Goal: Information Seeking & Learning: Check status

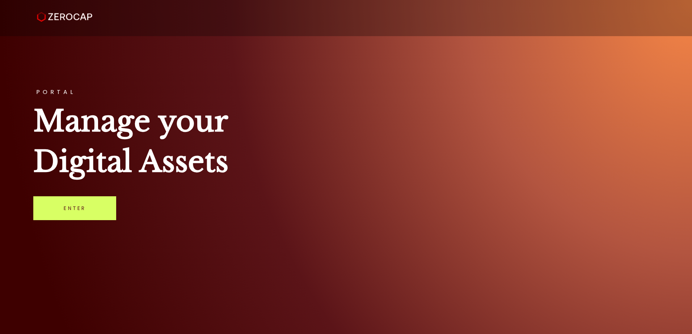
click at [90, 208] on link "Enter" at bounding box center [74, 208] width 83 height 24
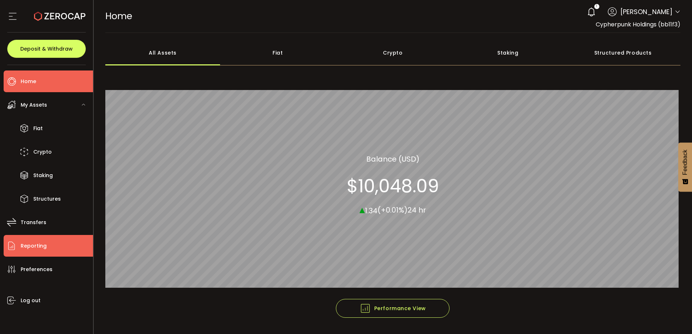
click at [52, 242] on li "Reporting" at bounding box center [48, 246] width 89 height 22
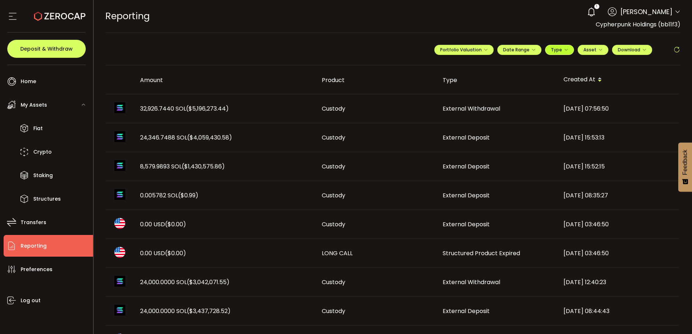
click at [564, 51] on icon "button" at bounding box center [566, 50] width 4 height 4
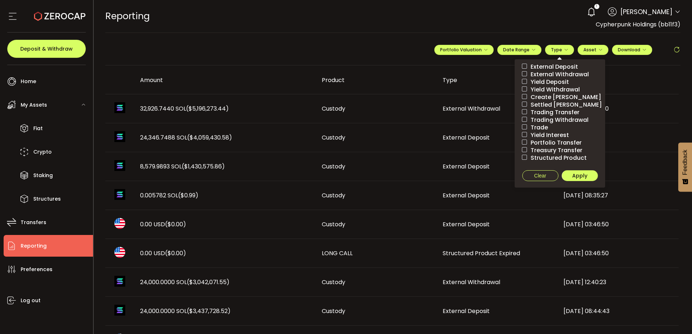
click at [522, 126] on span at bounding box center [524, 126] width 5 height 5
click at [576, 179] on span "Apply" at bounding box center [579, 175] width 15 height 7
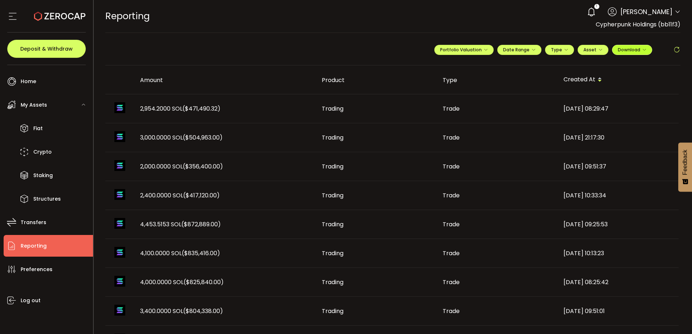
click at [642, 51] on icon "button" at bounding box center [644, 50] width 4 height 4
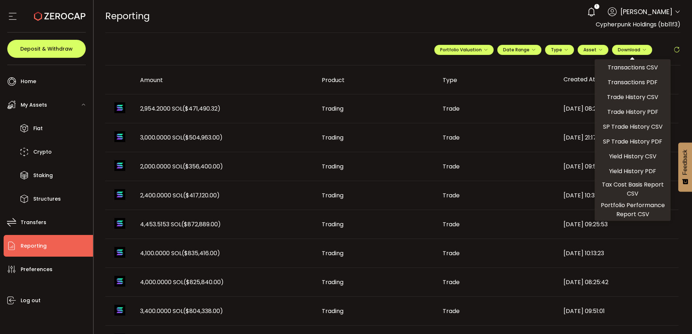
click at [622, 111] on span "Trade History PDF" at bounding box center [632, 111] width 51 height 9
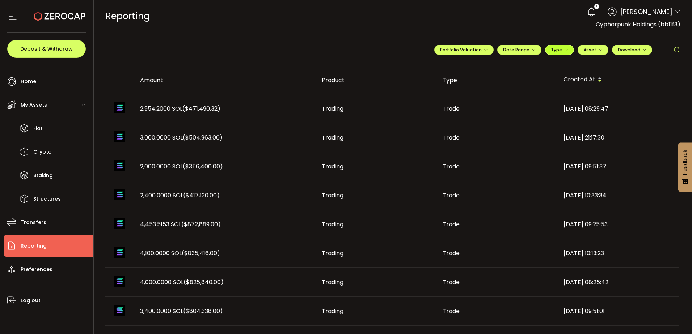
click at [565, 51] on icon "button" at bounding box center [566, 50] width 4 height 4
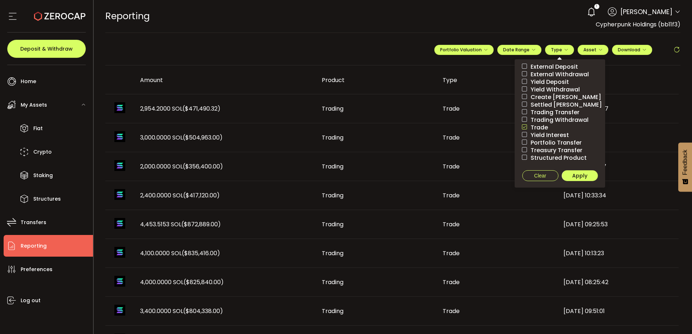
click at [652, 97] on td "[DATE] 08:29:47" at bounding box center [617, 108] width 121 height 29
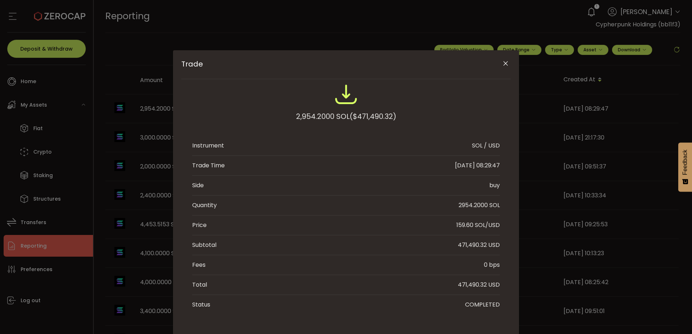
click at [451, 33] on div "Trade 2,954.2000 SOL ($471,490.32) Instrument SOL / USD Trade Time [DATE] 08:29…" at bounding box center [346, 167] width 692 height 334
click at [504, 62] on icon "Close" at bounding box center [505, 63] width 7 height 7
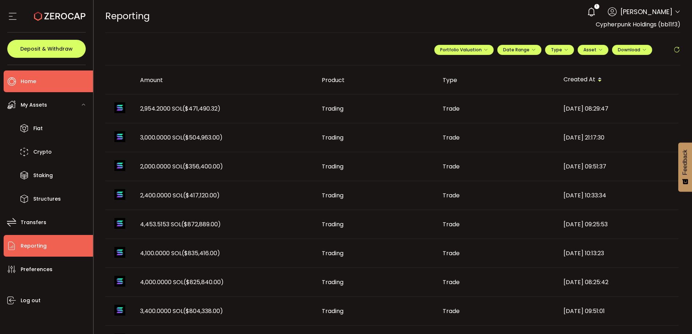
click at [19, 79] on li "Home" at bounding box center [48, 82] width 89 height 22
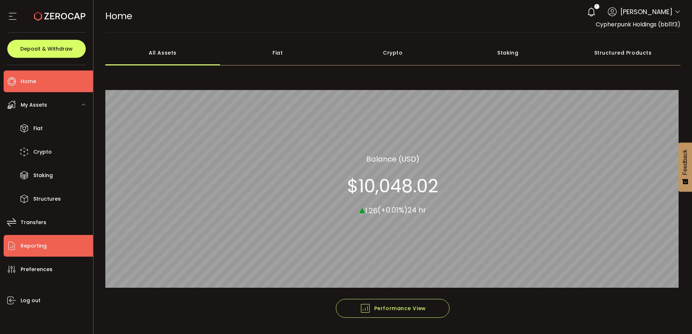
click at [43, 247] on span "Reporting" at bounding box center [34, 246] width 26 height 10
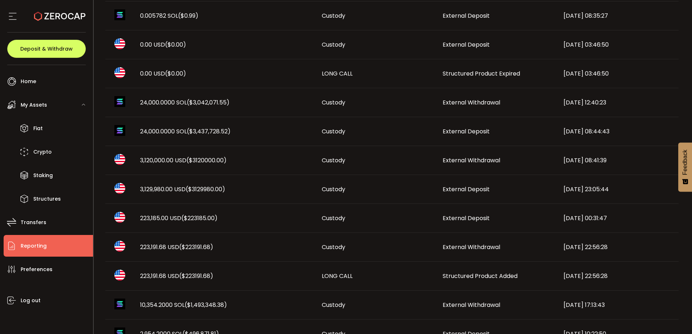
scroll to position [181, 0]
click at [337, 275] on span "LONG CALL" at bounding box center [337, 275] width 31 height 8
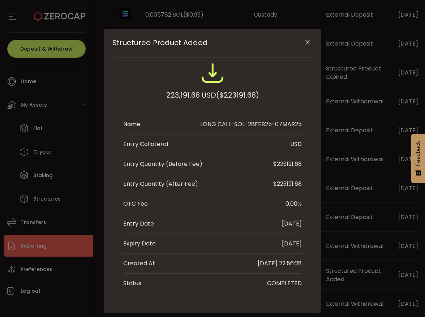
scroll to position [16, 0]
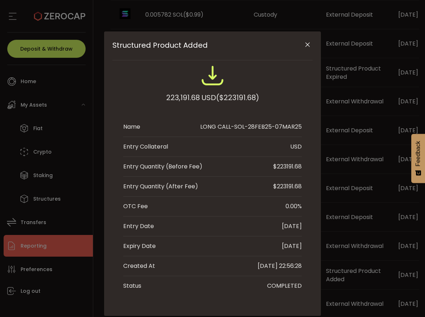
click at [306, 40] on button "Close" at bounding box center [307, 45] width 13 height 13
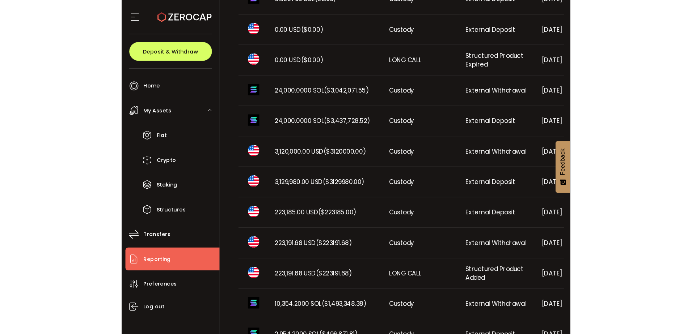
scroll to position [217, 0]
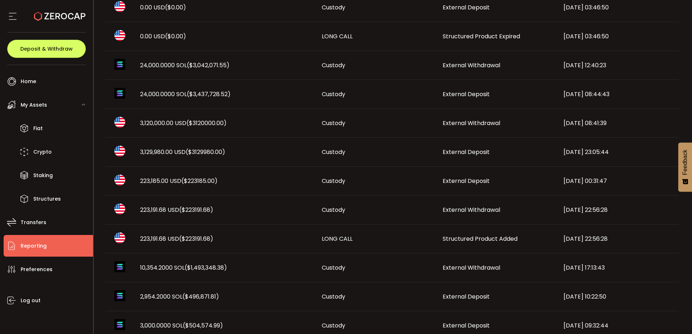
click at [180, 94] on span "24,000.0000 SOL ($3,437,728.52)" at bounding box center [185, 94] width 90 height 8
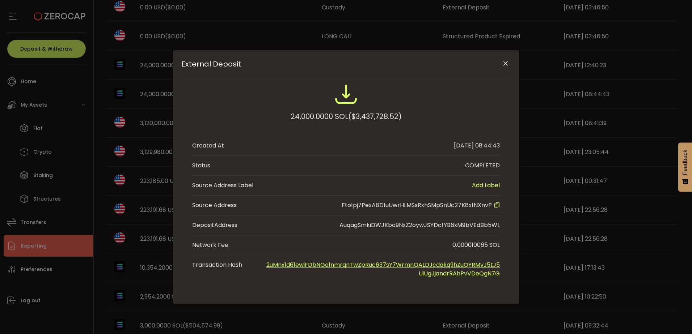
scroll to position [0, 0]
click at [180, 94] on div "External Deposit 24,000.0000 SOL ($3,437,728.52) Created At [DATE] 08:44:43 Sta…" at bounding box center [346, 177] width 346 height 254
click at [509, 64] on button "Close" at bounding box center [505, 64] width 13 height 13
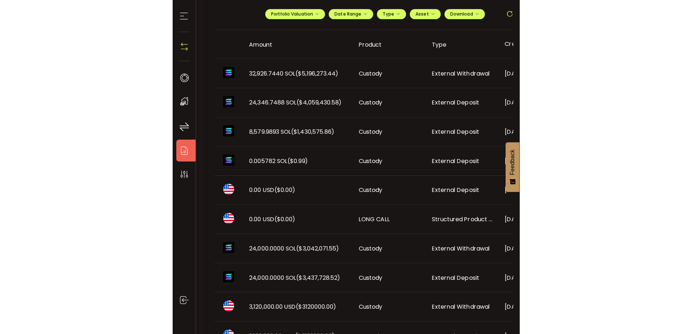
scroll to position [36, 0]
